Goal: Task Accomplishment & Management: Use online tool/utility

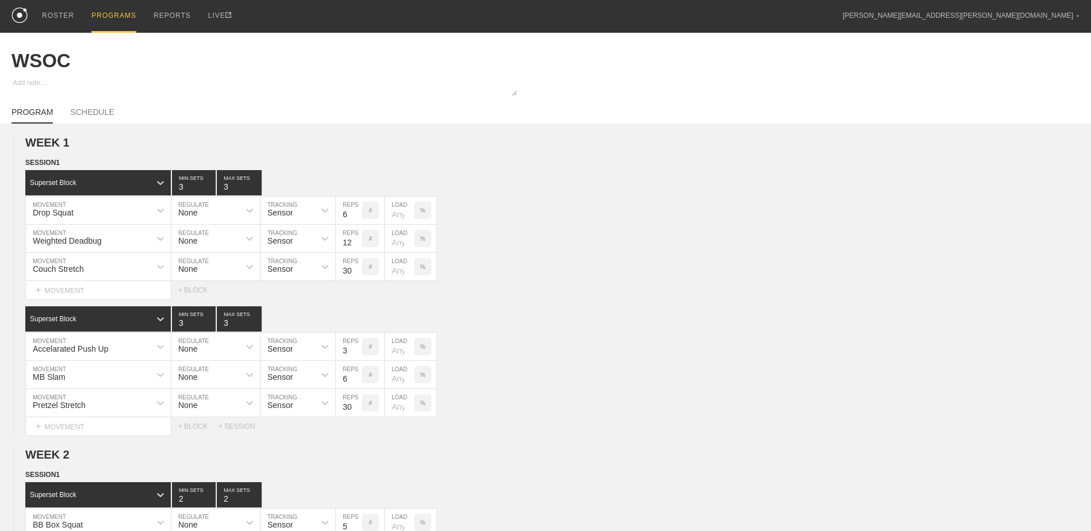
click at [105, 13] on div "PROGRAMS" at bounding box center [113, 16] width 45 height 33
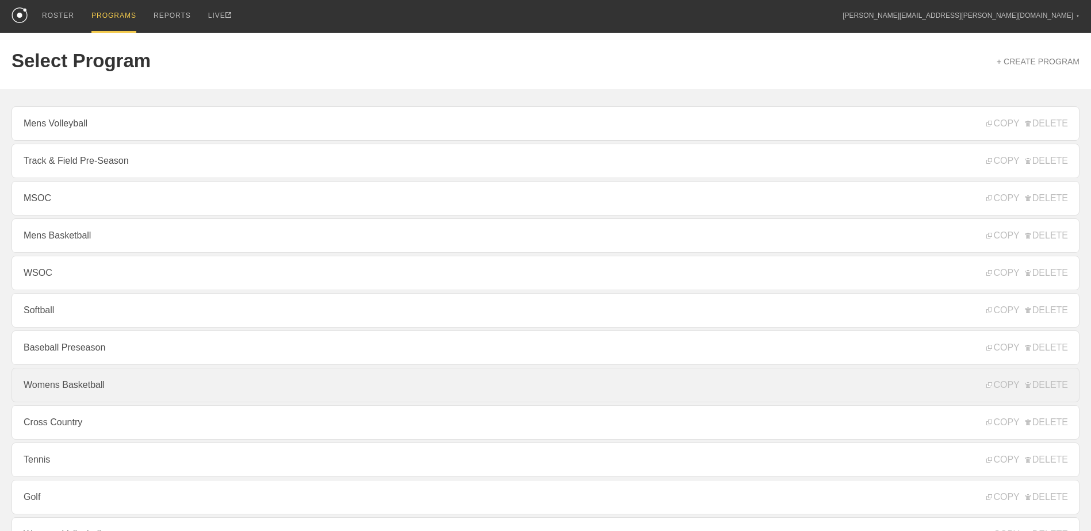
click at [130, 400] on link "Womens Basketball" at bounding box center [545, 385] width 1068 height 34
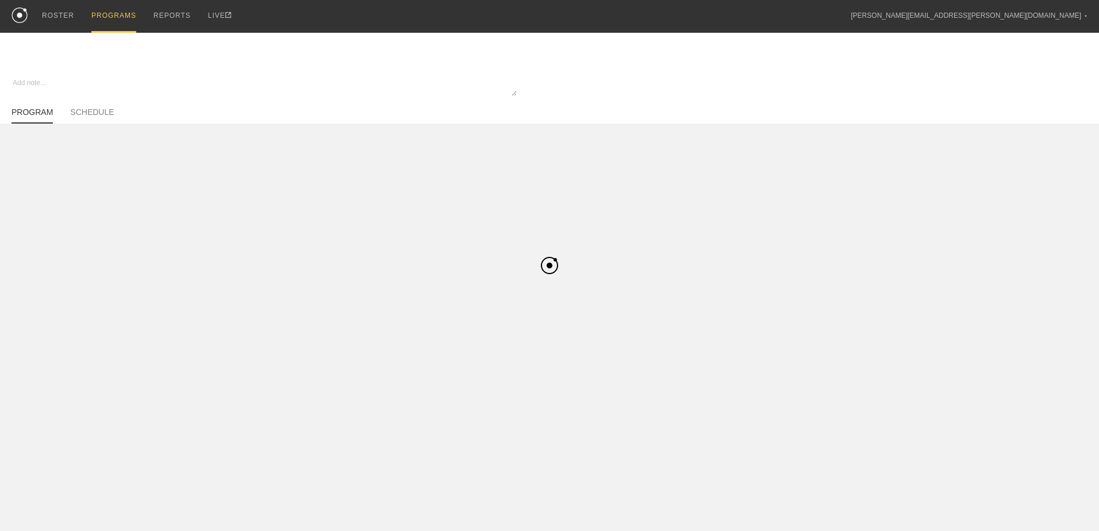
type textarea "x"
type input "Womens Basketball"
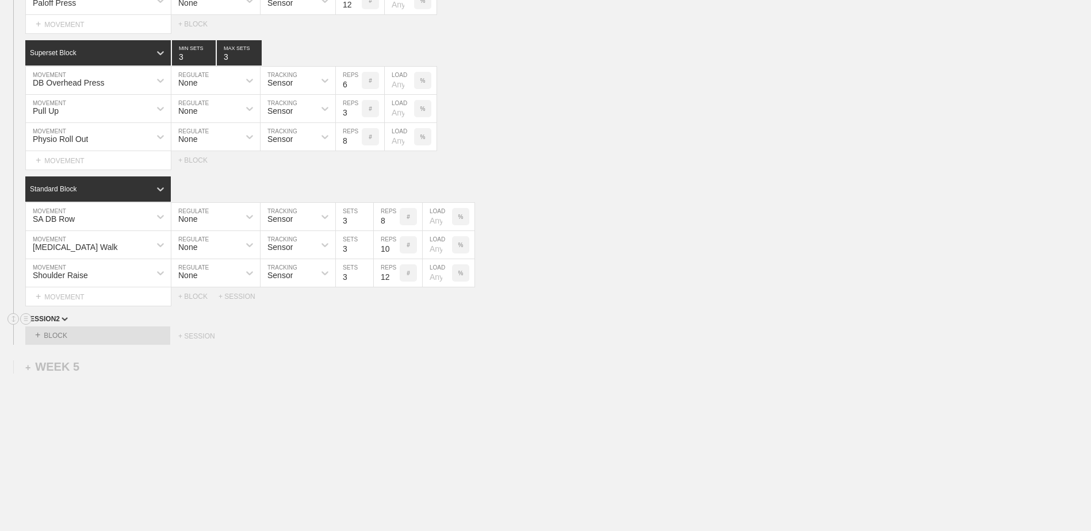
scroll to position [2951, 0]
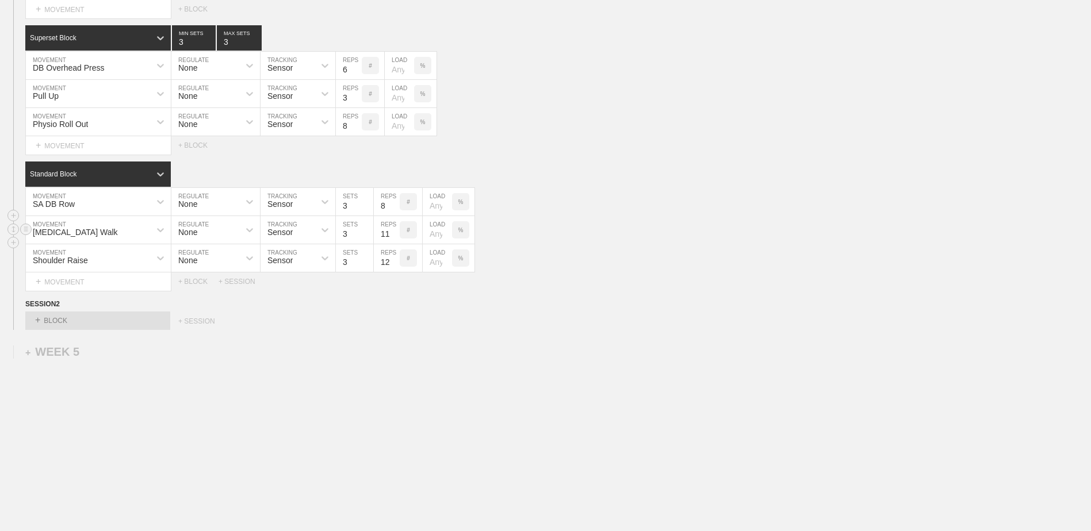
click at [397, 231] on input "11" at bounding box center [387, 230] width 26 height 28
type input "12"
click at [397, 231] on input "12" at bounding box center [387, 230] width 26 height 28
